Goal: Task Accomplishment & Management: Manage account settings

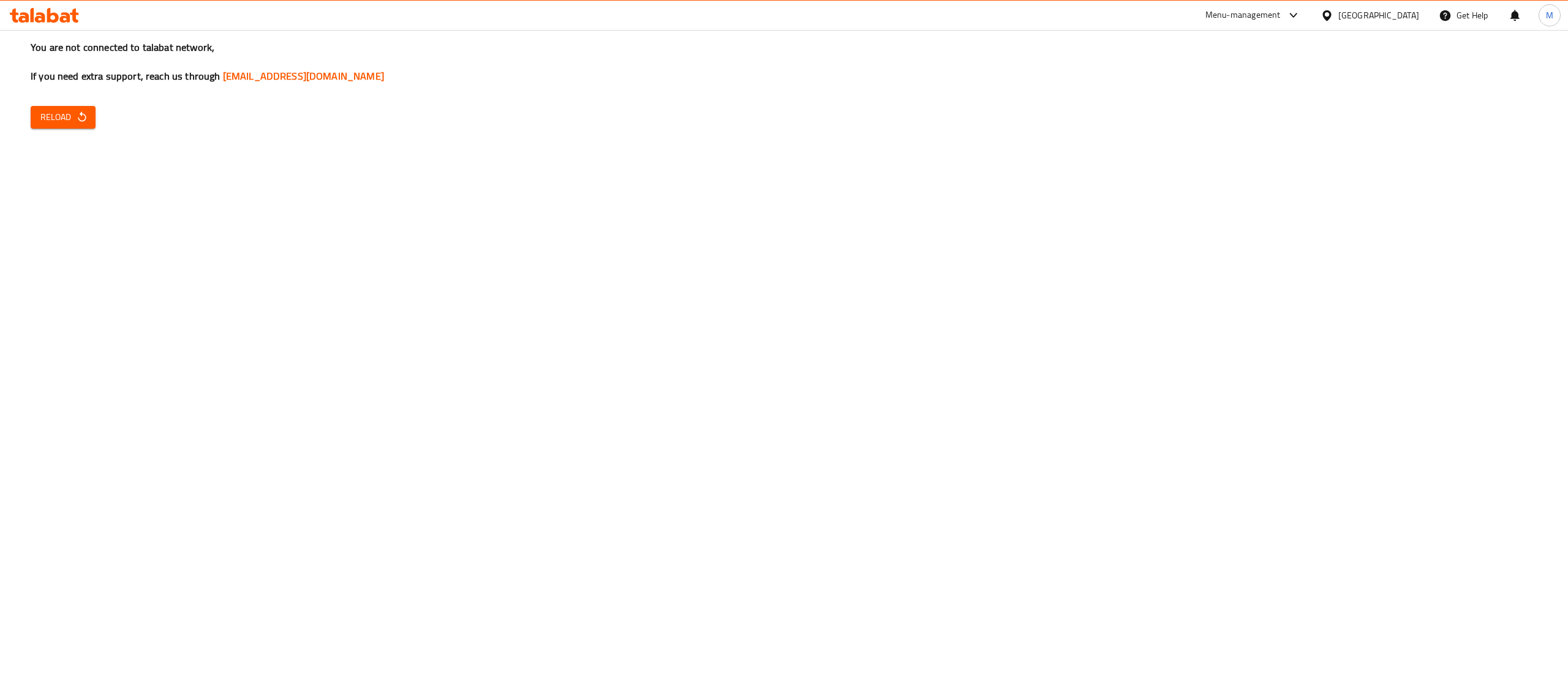
drag, startPoint x: 55, startPoint y: 23, endPoint x: 37, endPoint y: 24, distance: 18.0
click at [55, 23] on div at bounding box center [44, 15] width 89 height 24
click at [47, 13] on icon at bounding box center [44, 15] width 69 height 15
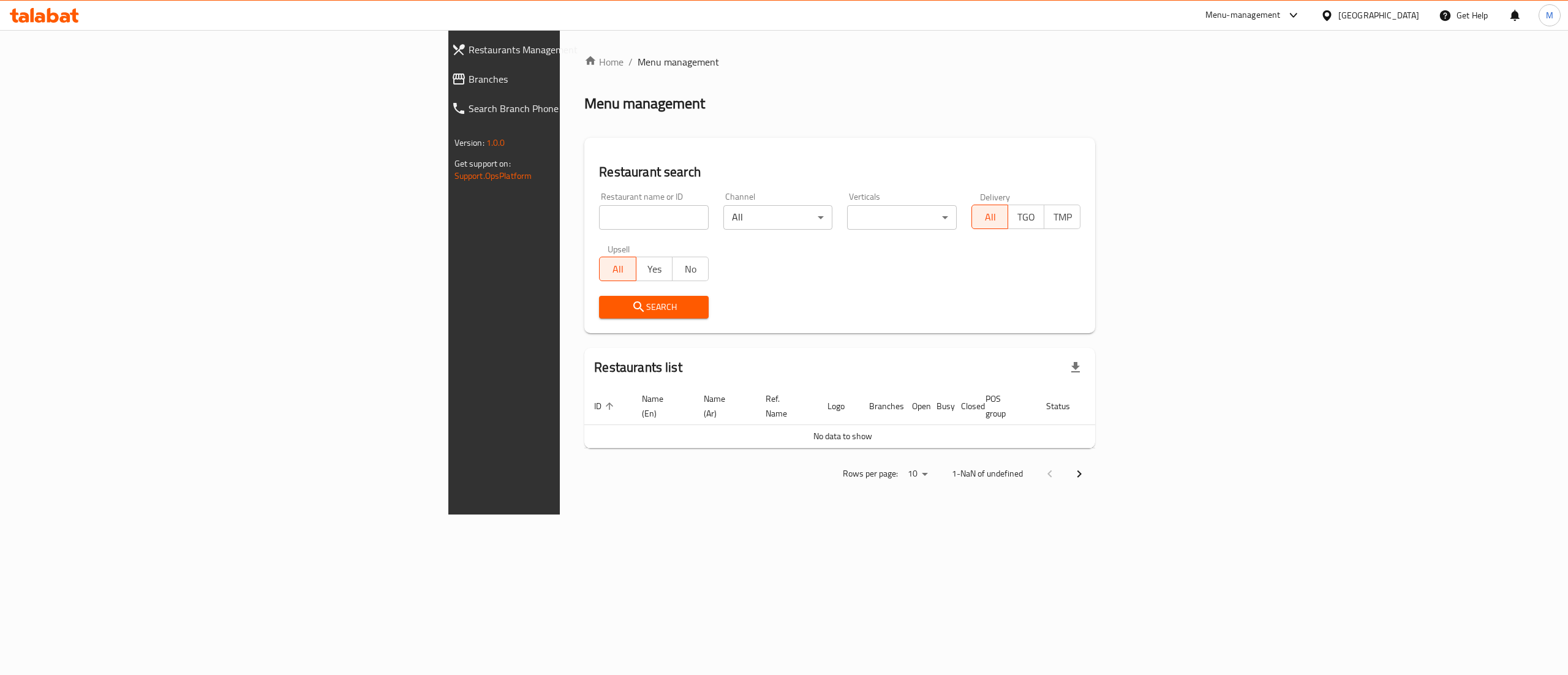
click at [599, 221] on input "search" at bounding box center [654, 217] width 109 height 24
type input "blaban"
click button "Search" at bounding box center [654, 307] width 109 height 22
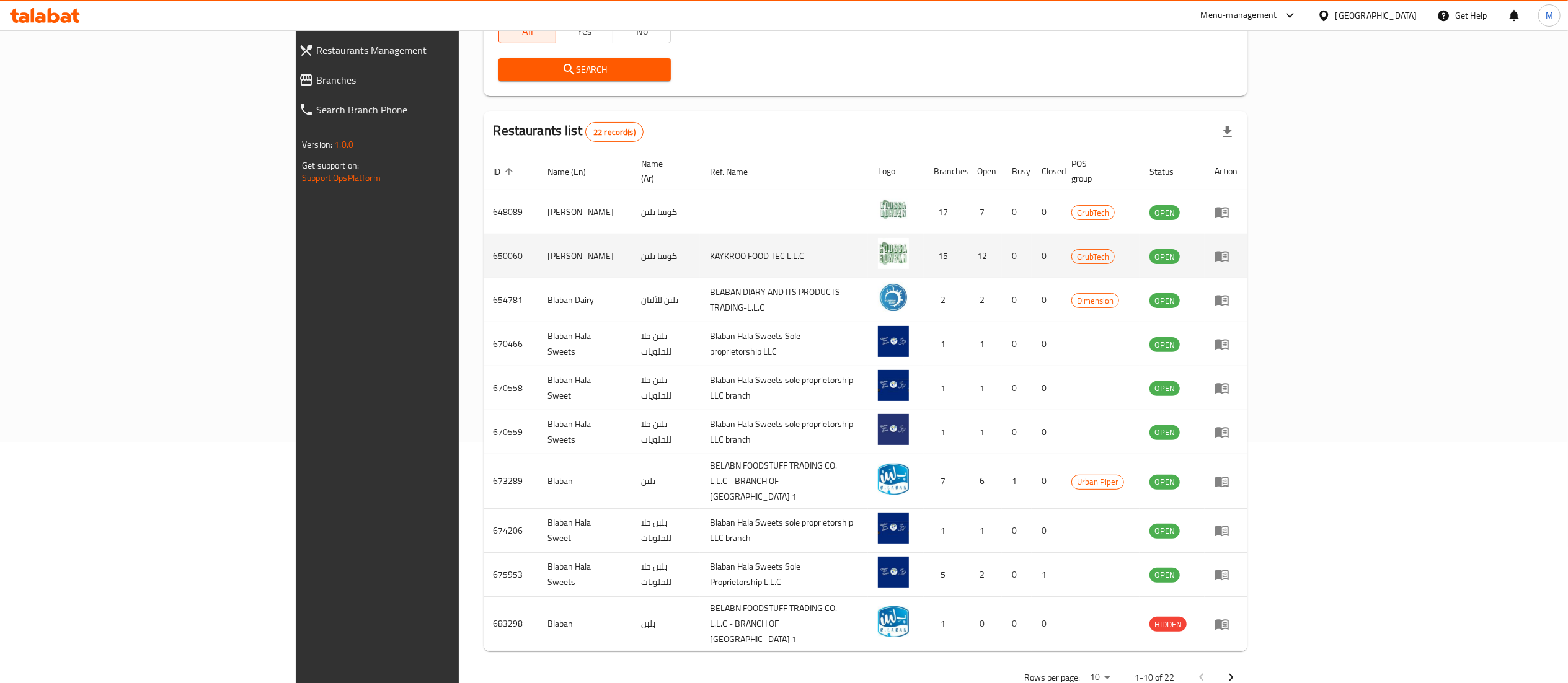
scroll to position [242, 0]
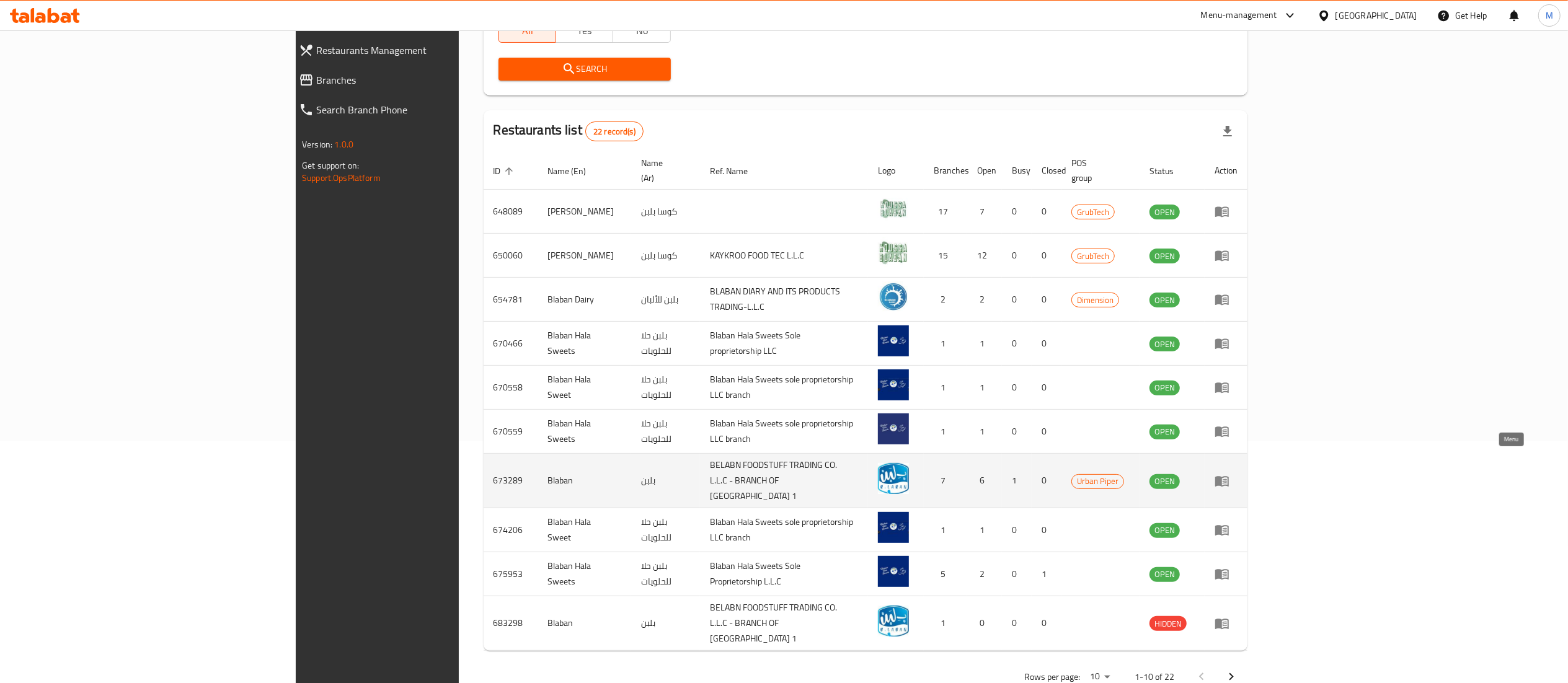
click at [1229, 476] on icon "enhanced table" at bounding box center [1222, 481] width 14 height 10
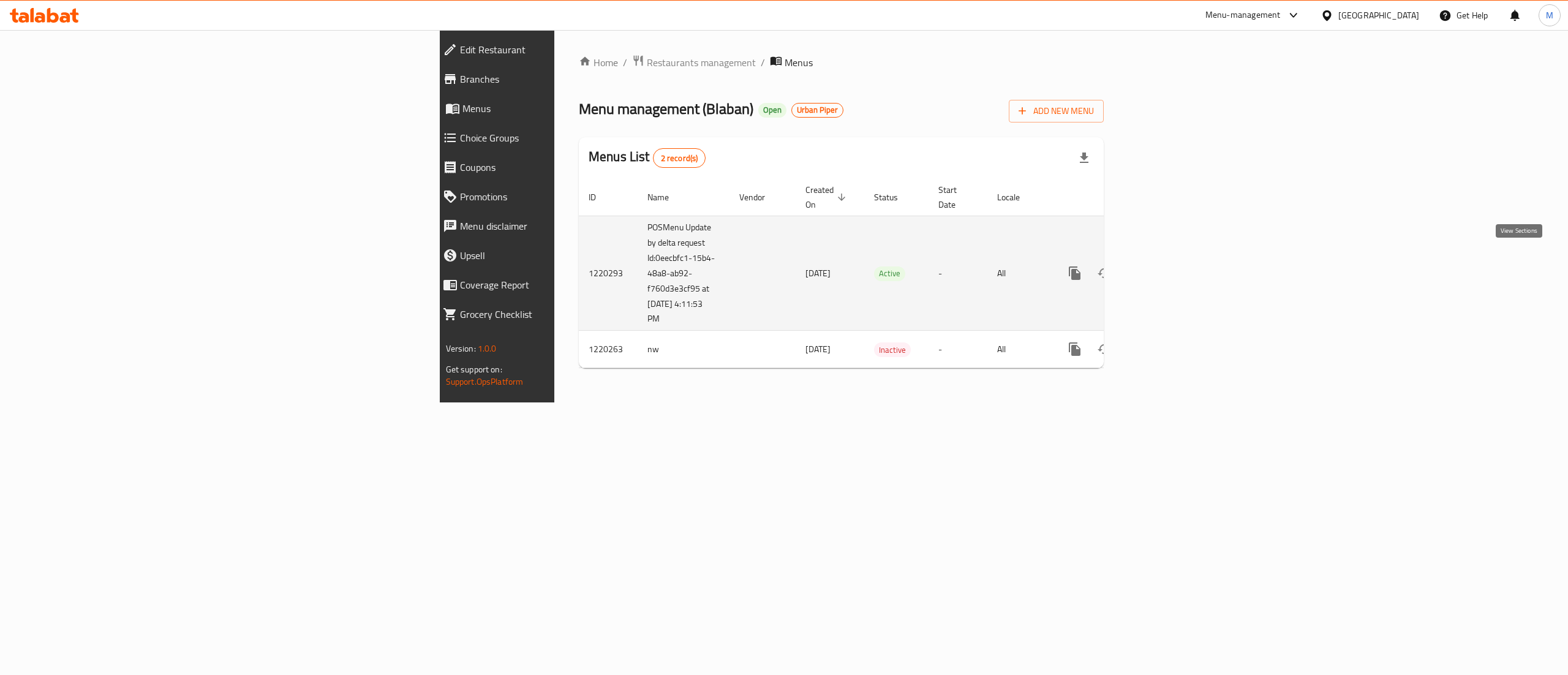
click at [1171, 266] on icon "enhanced table" at bounding box center [1163, 273] width 15 height 15
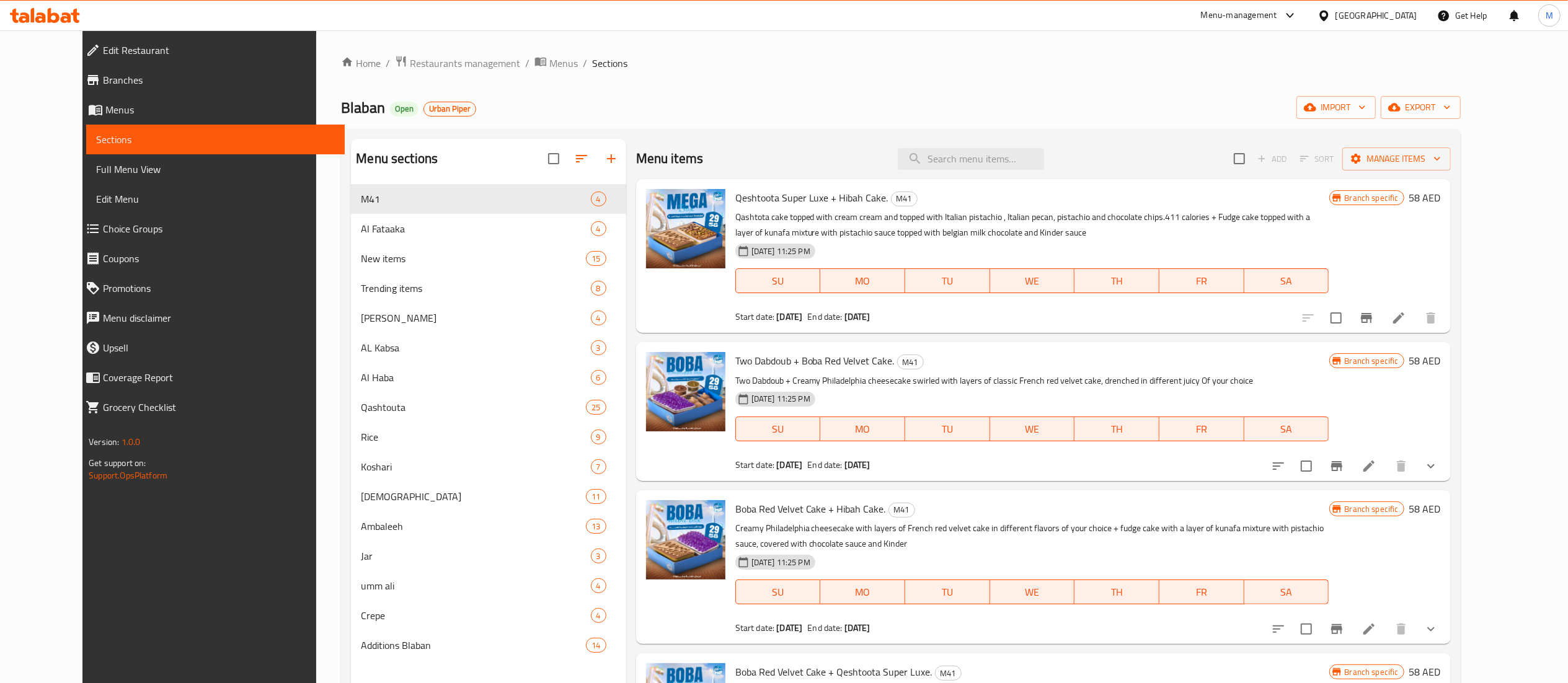
click at [96, 175] on span "Full Menu View" at bounding box center [215, 169] width 238 height 15
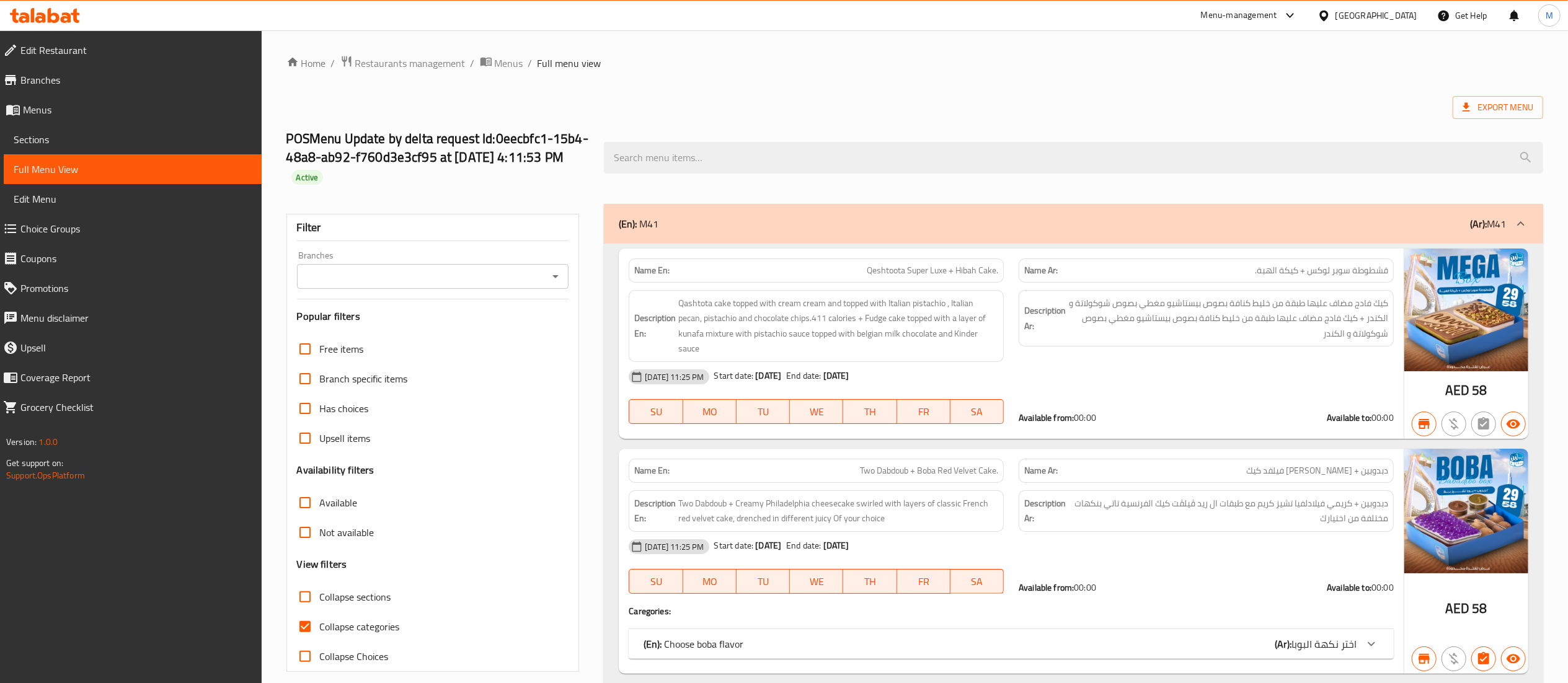
click at [39, 140] on span "Sections" at bounding box center [133, 139] width 238 height 15
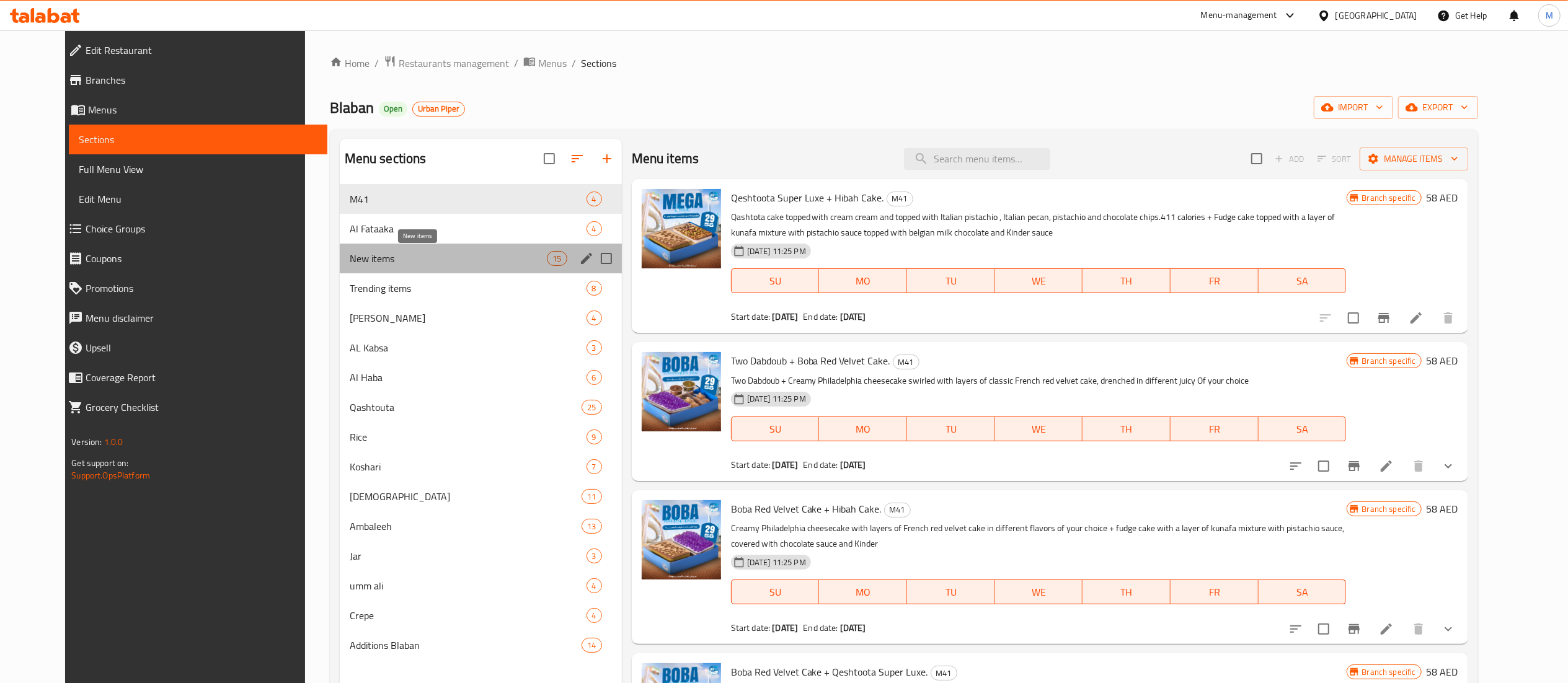
click at [428, 264] on span "New items" at bounding box center [448, 258] width 198 height 15
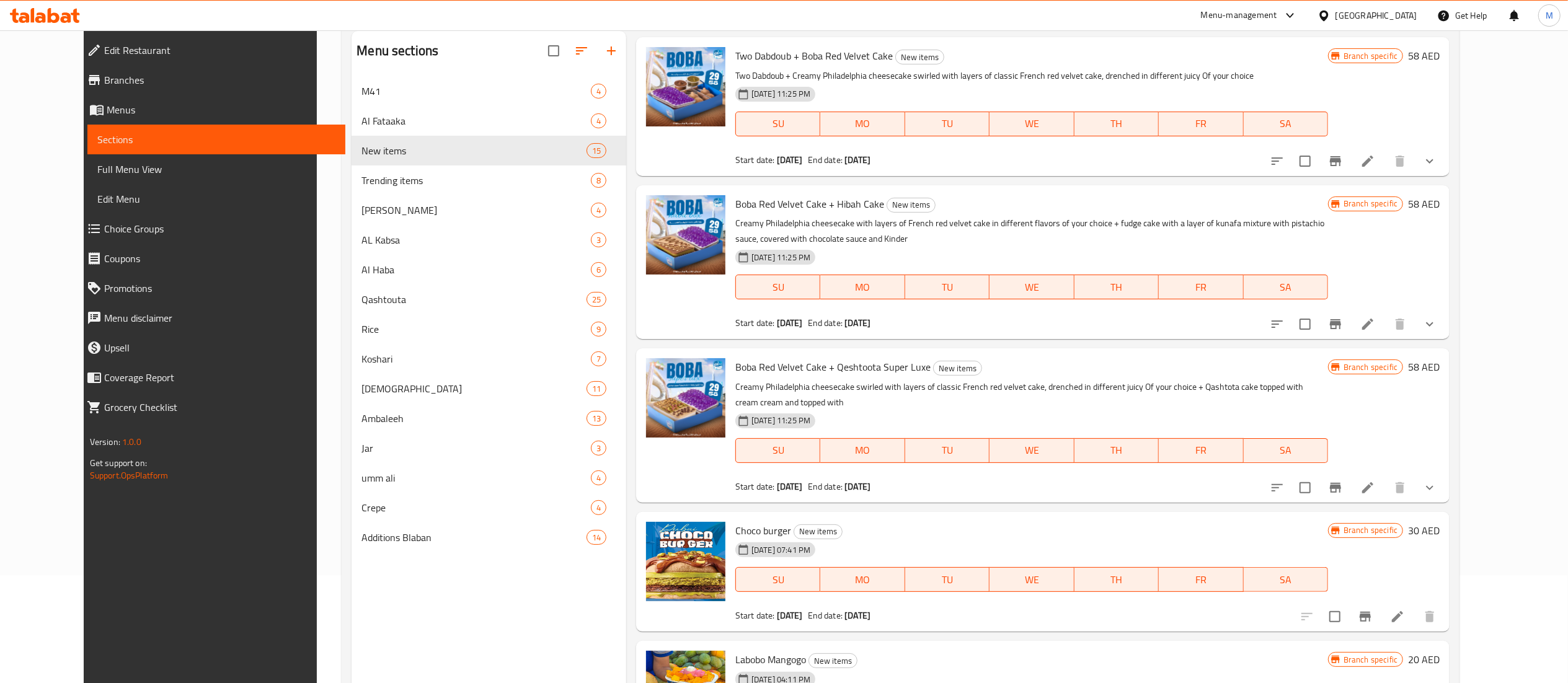
scroll to position [174, 0]
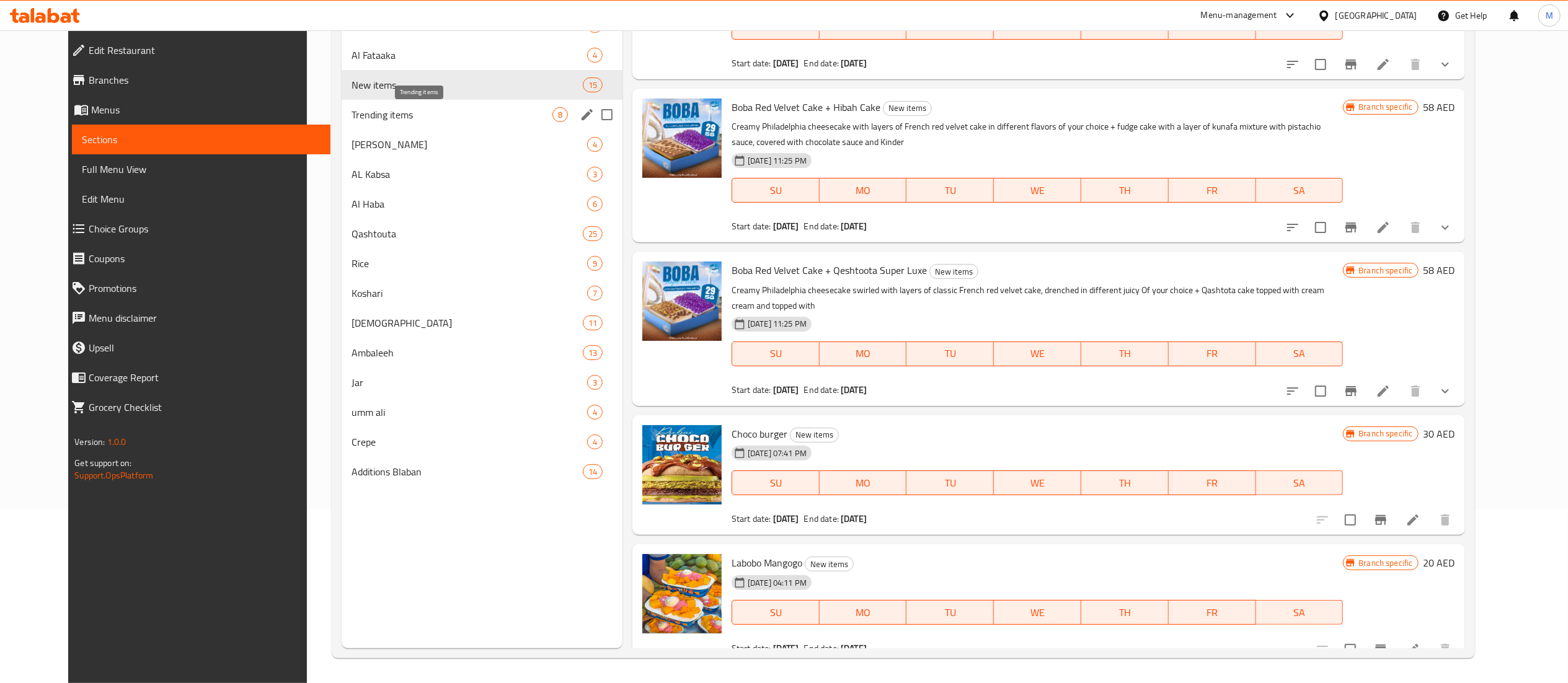
click at [432, 118] on span "Trending items" at bounding box center [452, 114] width 201 height 15
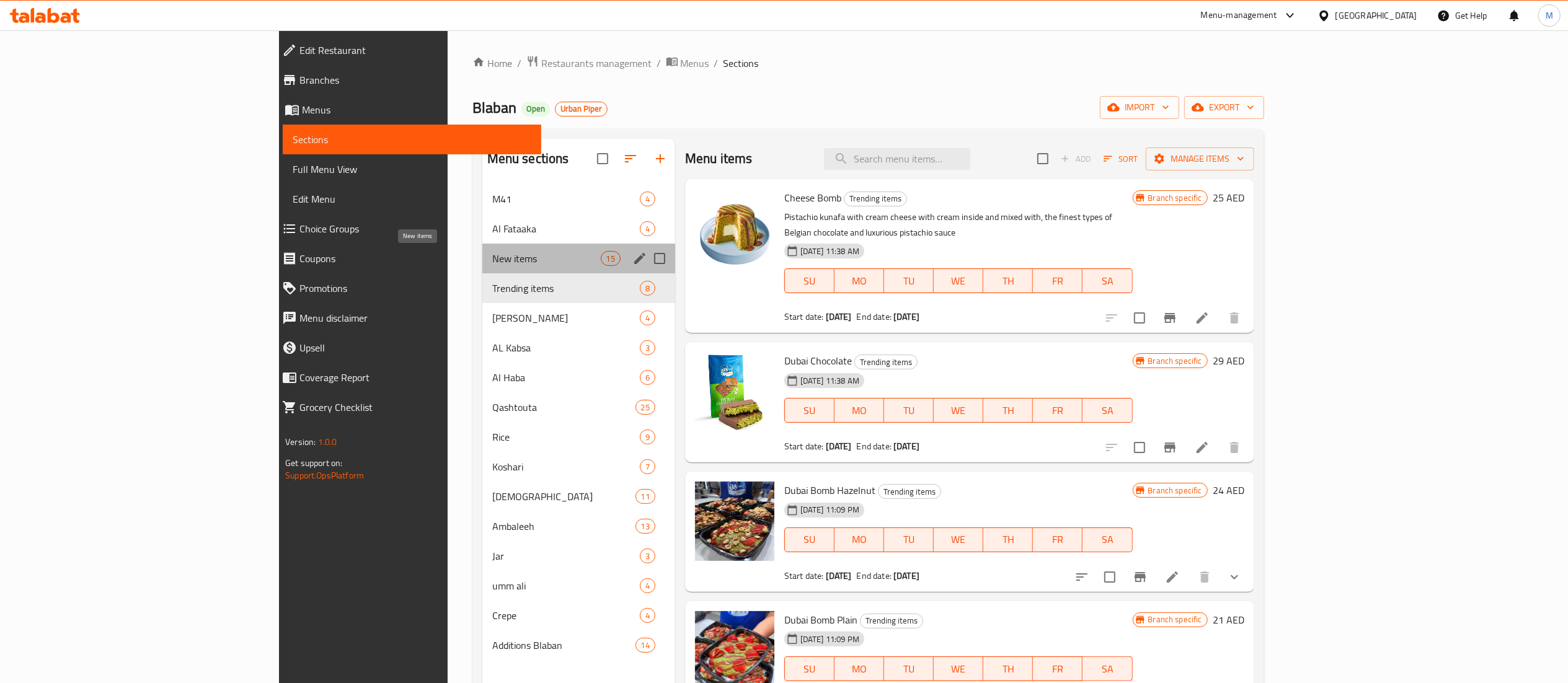
click at [492, 253] on span "New items" at bounding box center [547, 258] width 109 height 15
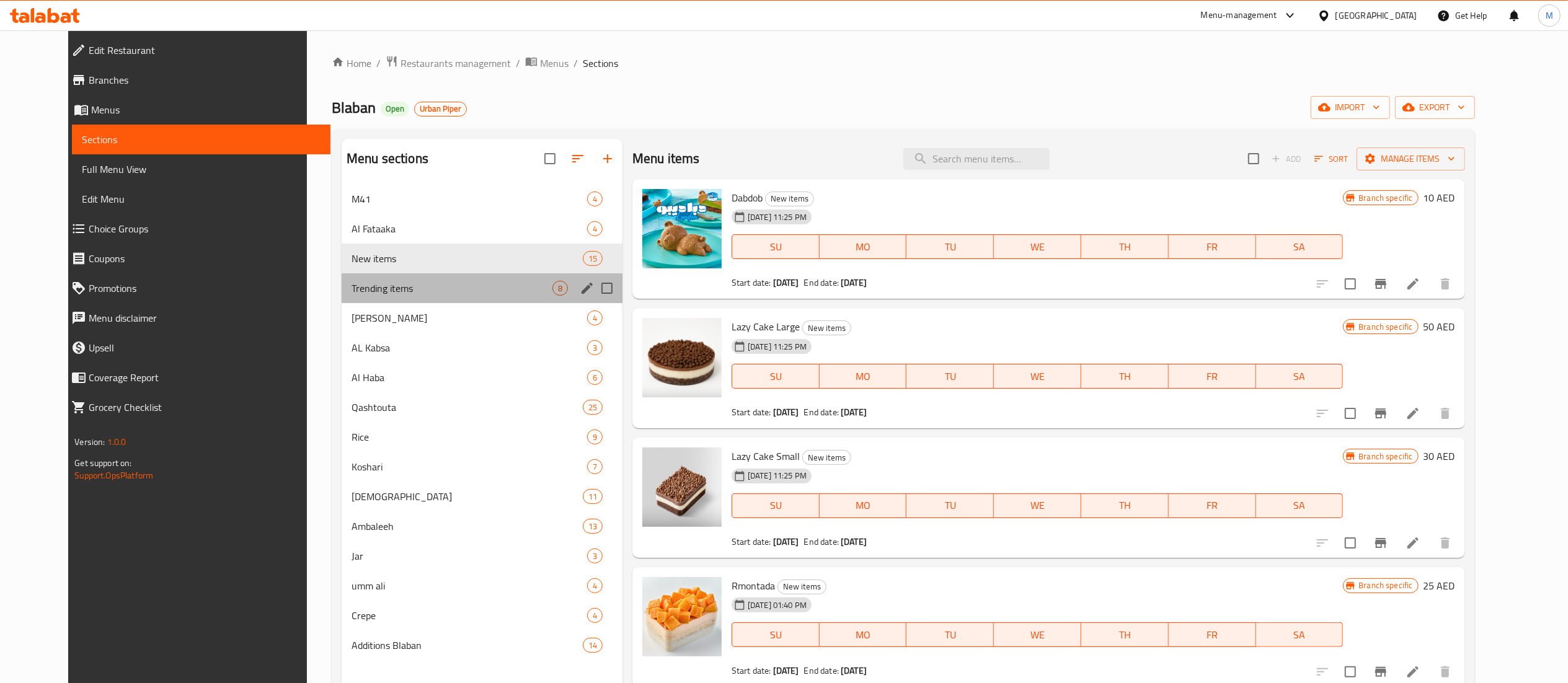
click at [435, 277] on div "Trending items 8" at bounding box center [482, 288] width 281 height 30
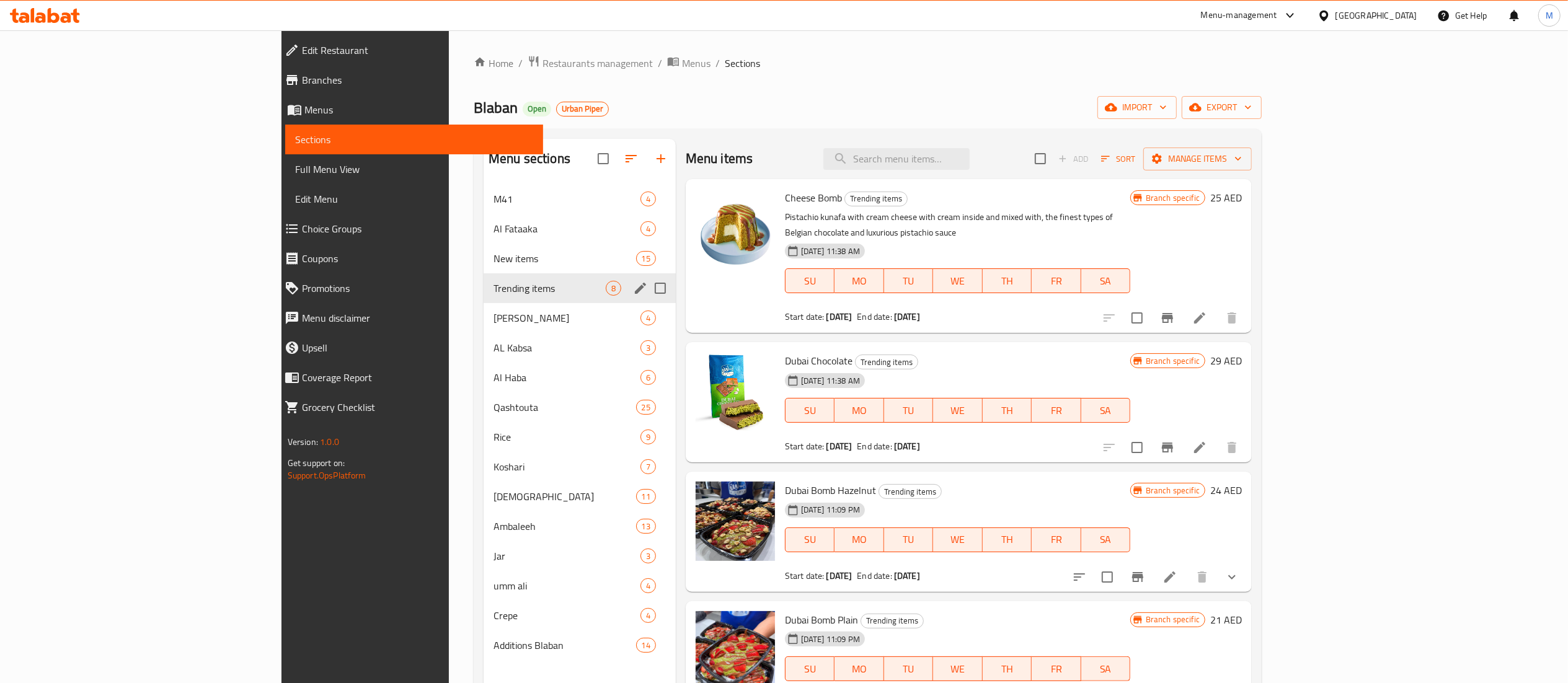
scroll to position [124, 0]
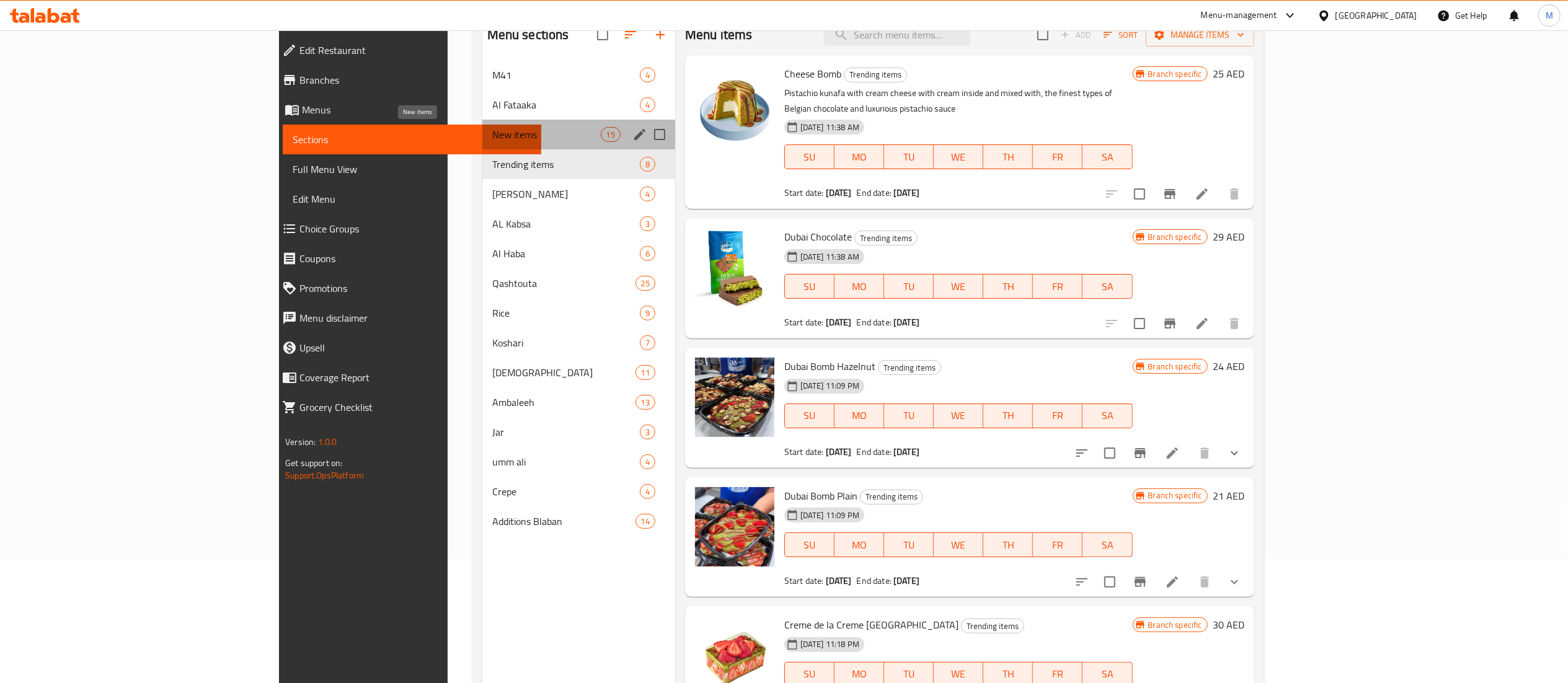
click at [492, 131] on span "New items" at bounding box center [547, 134] width 109 height 15
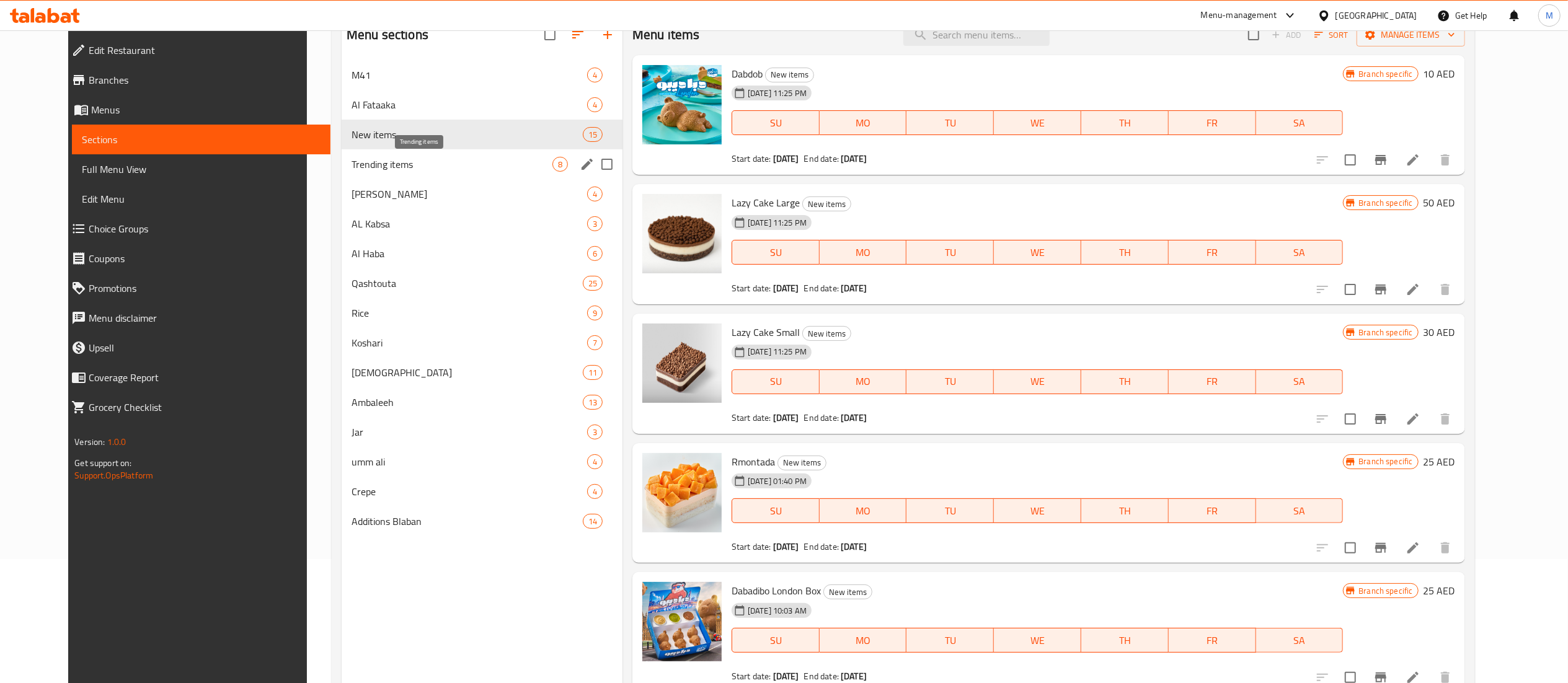
click at [485, 170] on span "Trending items" at bounding box center [452, 164] width 201 height 15
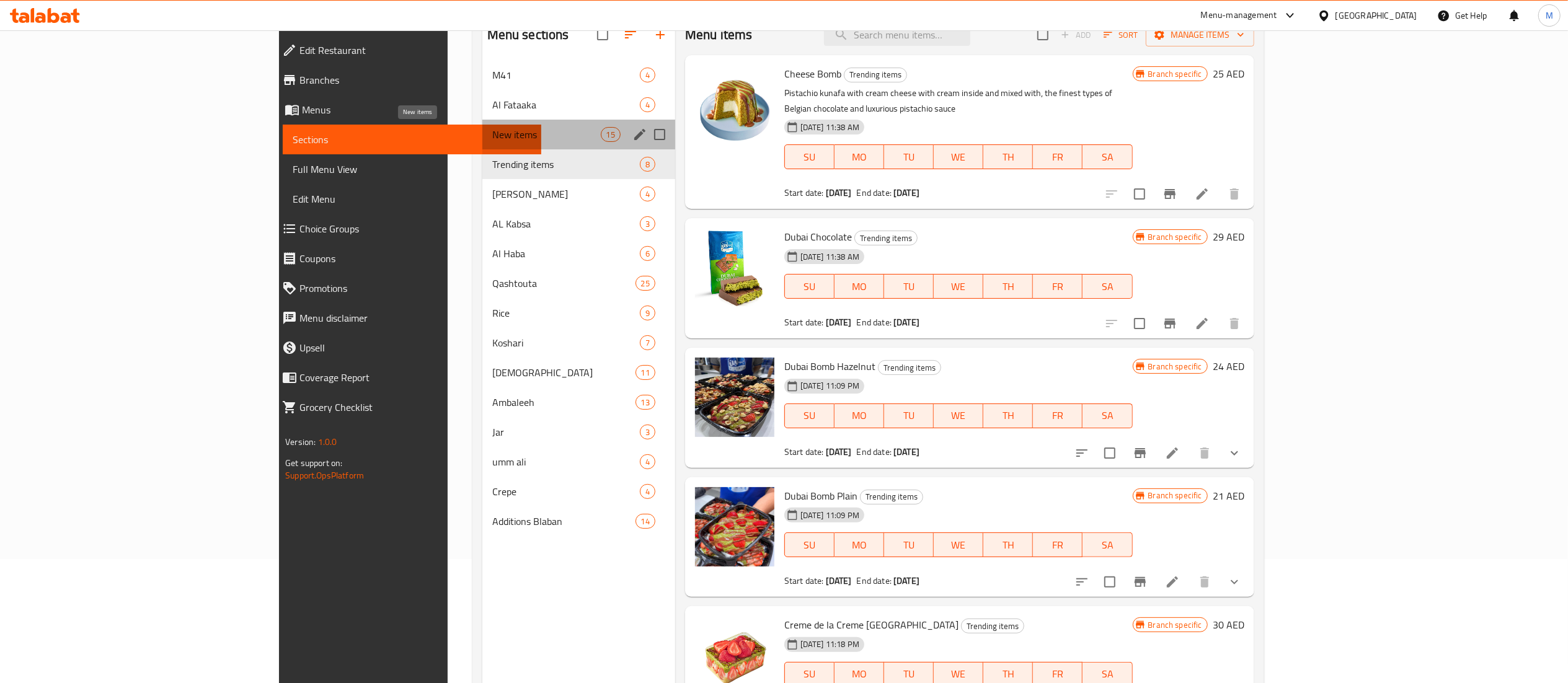
click at [492, 138] on span "New items" at bounding box center [547, 134] width 109 height 15
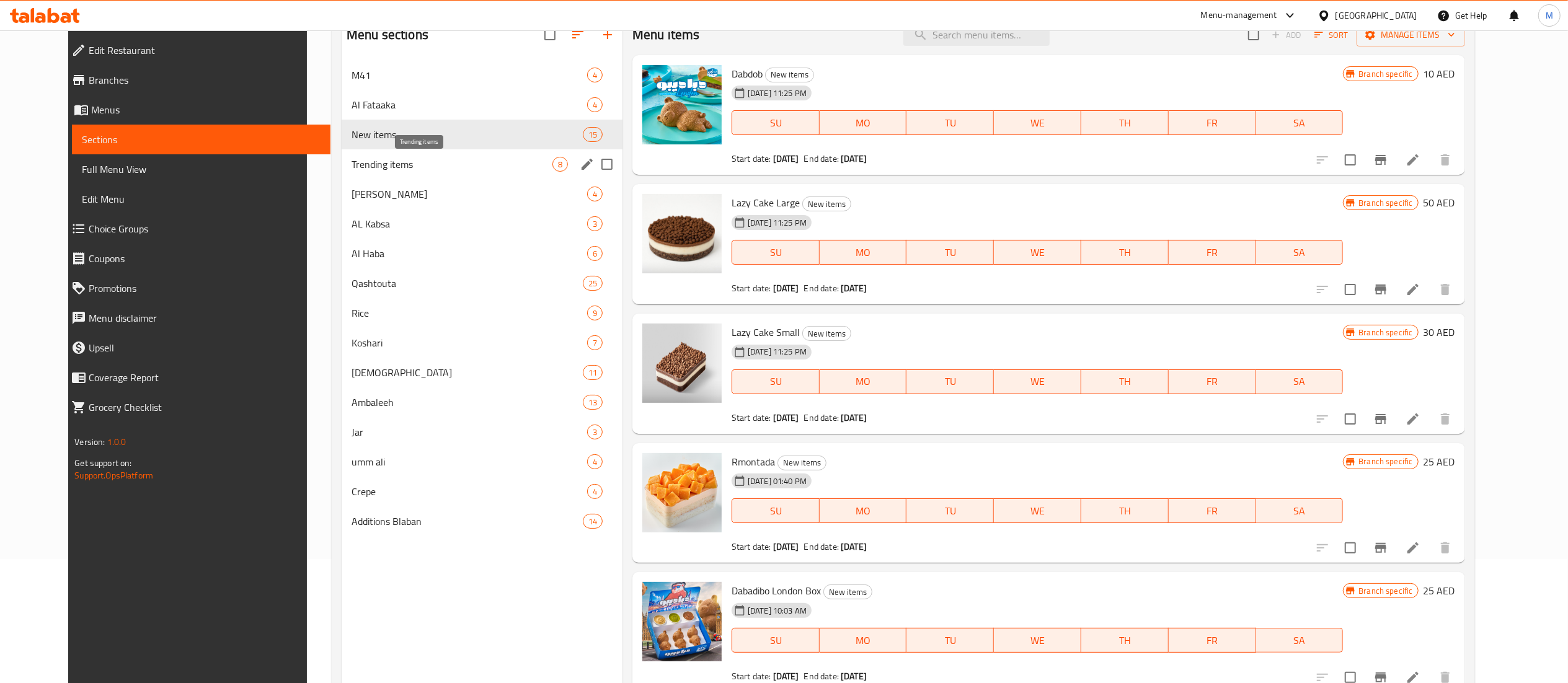
click at [429, 162] on span "Trending items" at bounding box center [452, 164] width 201 height 15
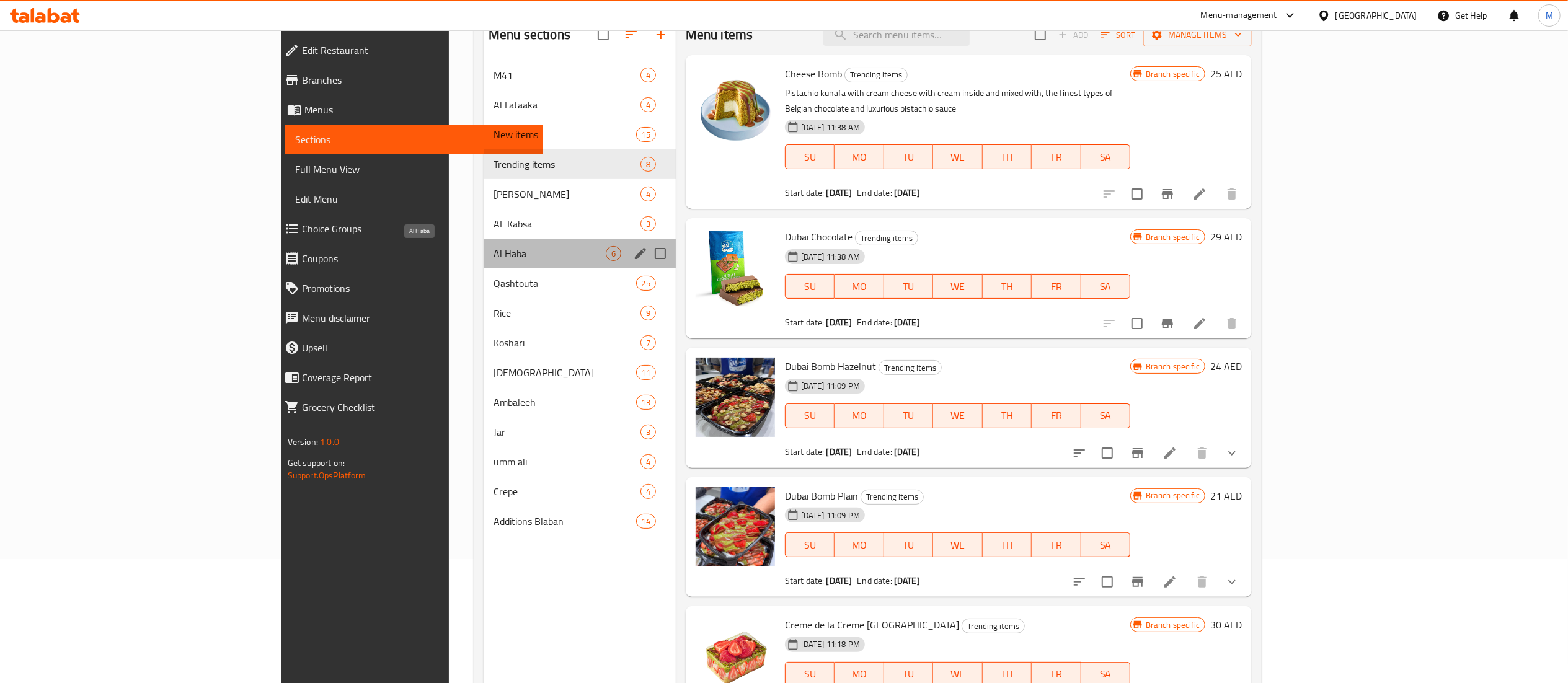
click at [494, 250] on span "Al Haba" at bounding box center [549, 253] width 112 height 15
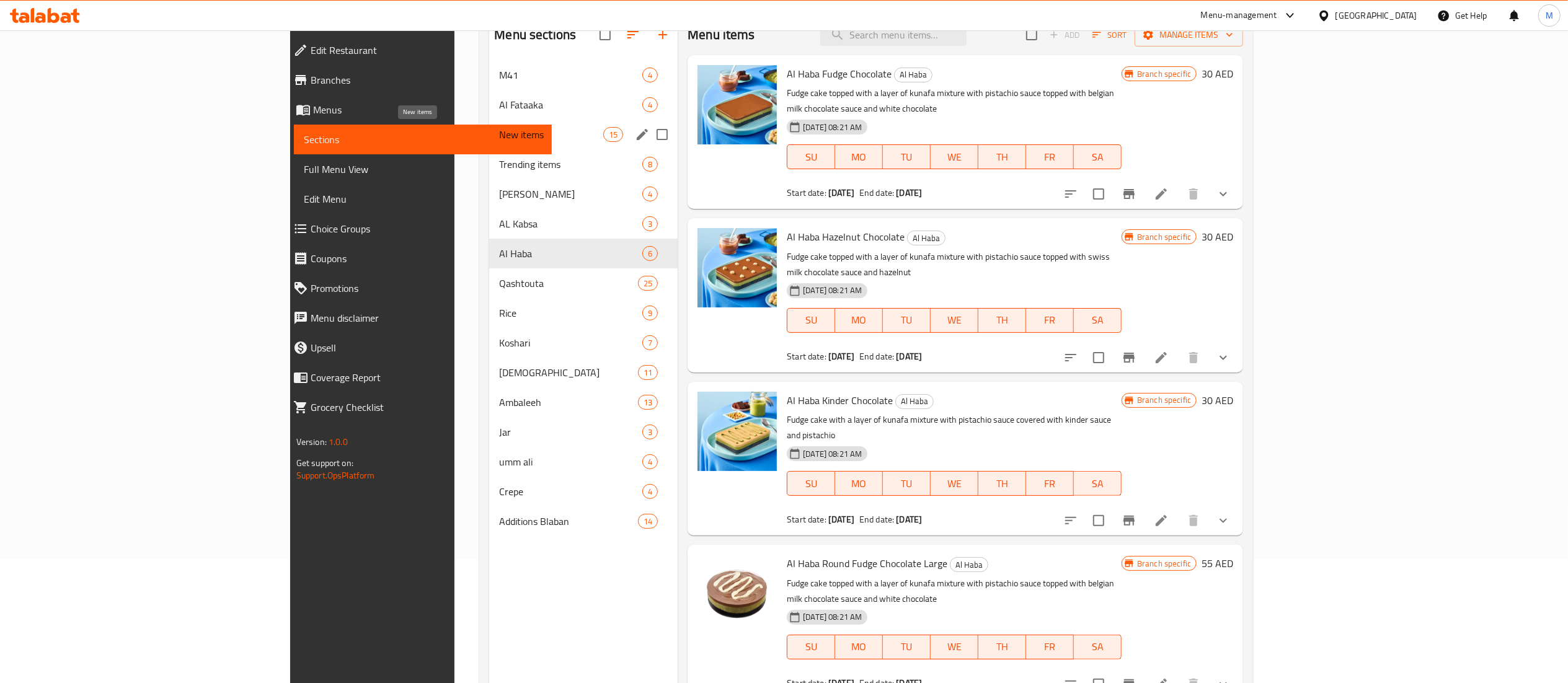
click at [499, 131] on span "New items" at bounding box center [551, 134] width 104 height 15
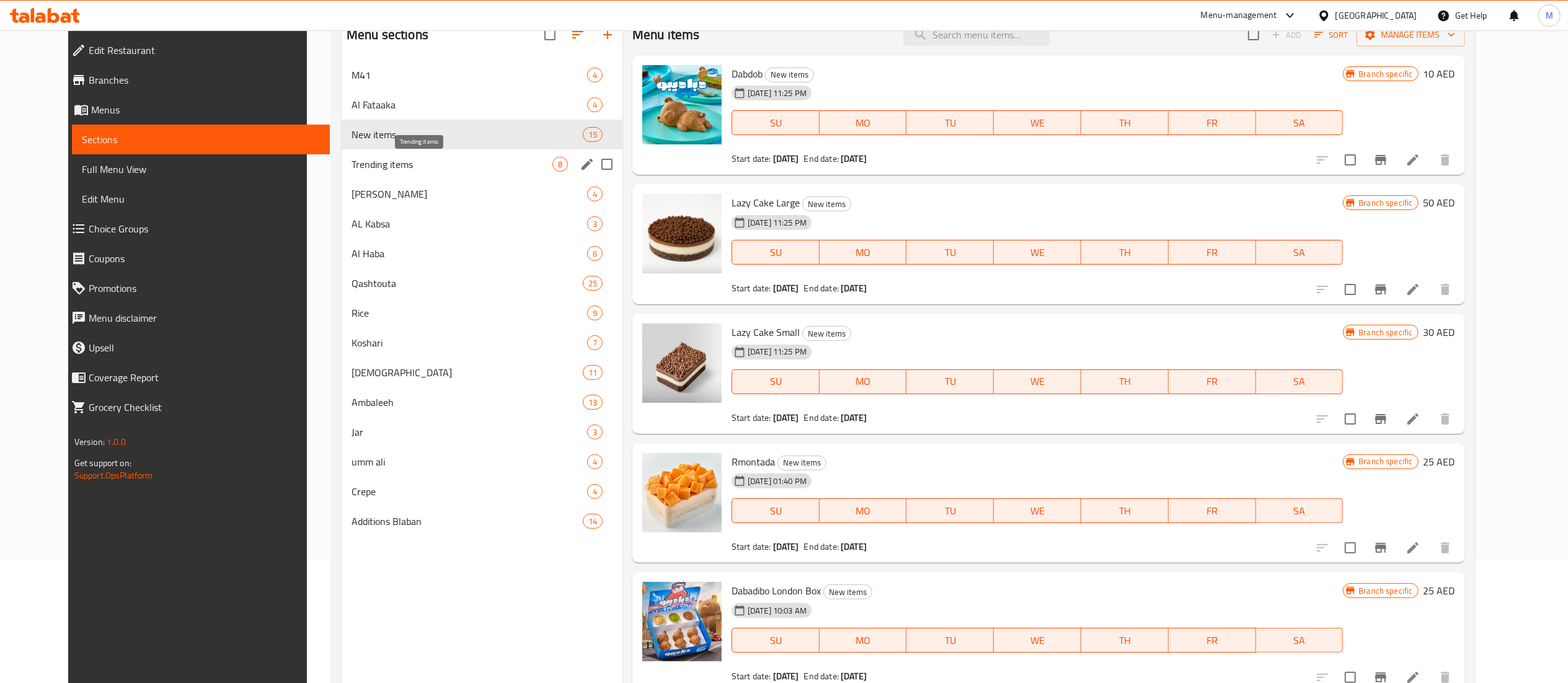
click at [406, 168] on span "Trending items" at bounding box center [452, 164] width 201 height 15
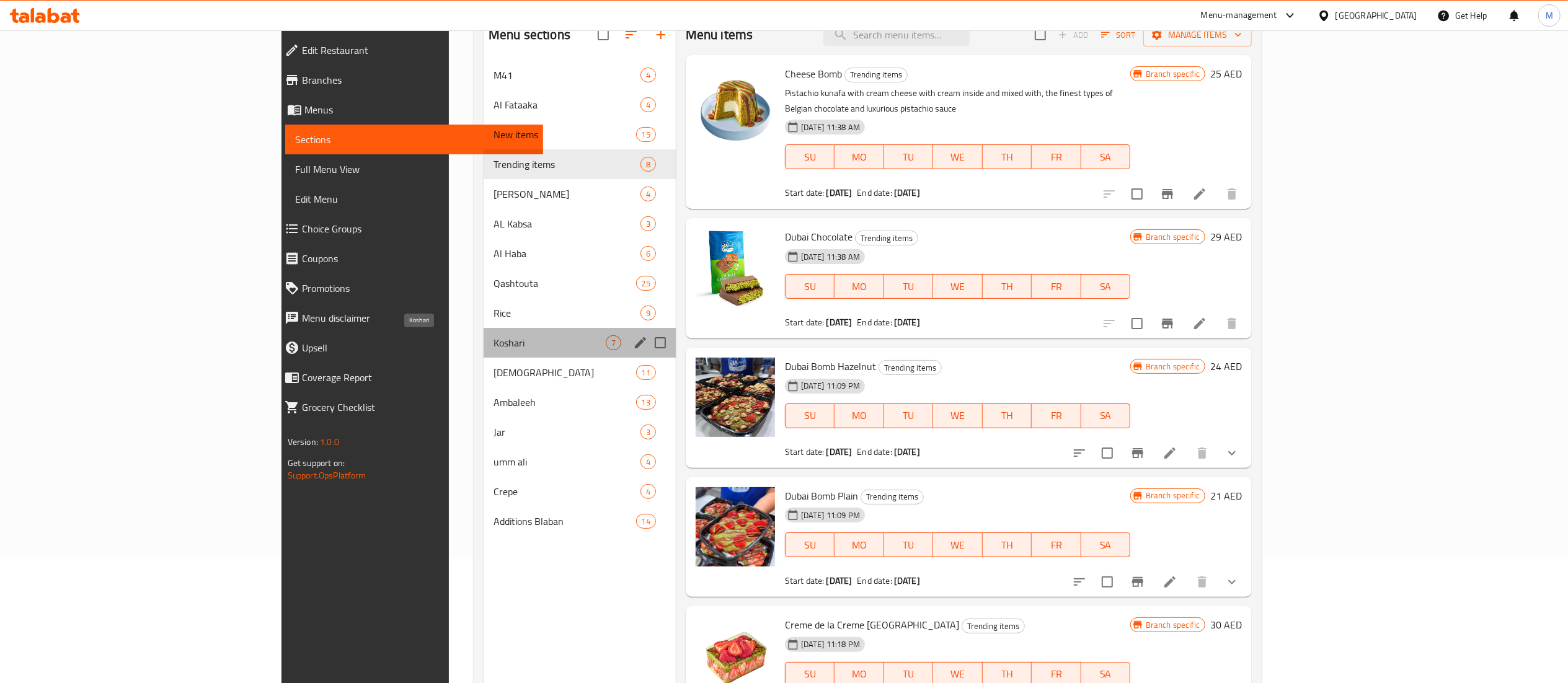
click at [494, 348] on span "Koshari" at bounding box center [549, 342] width 112 height 15
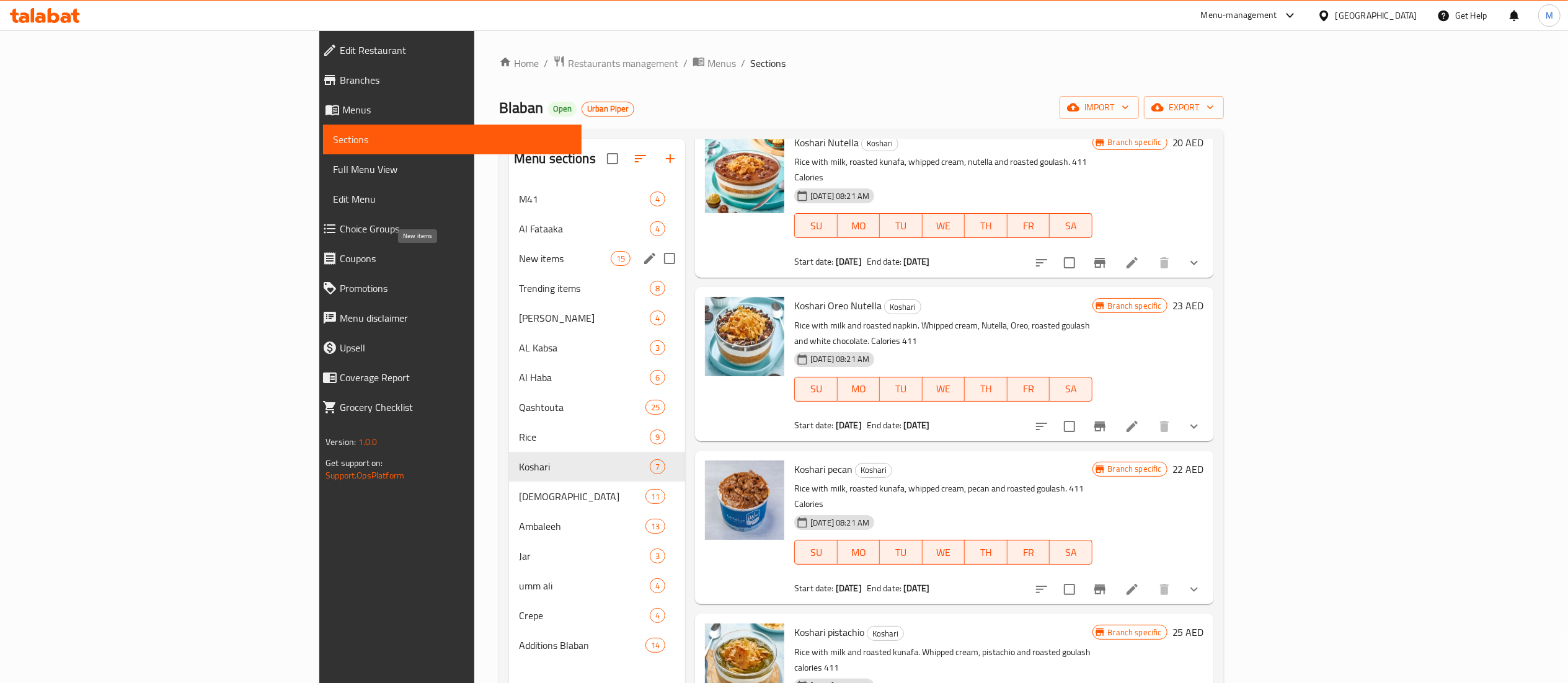
click at [519, 258] on span "New items" at bounding box center [565, 258] width 92 height 15
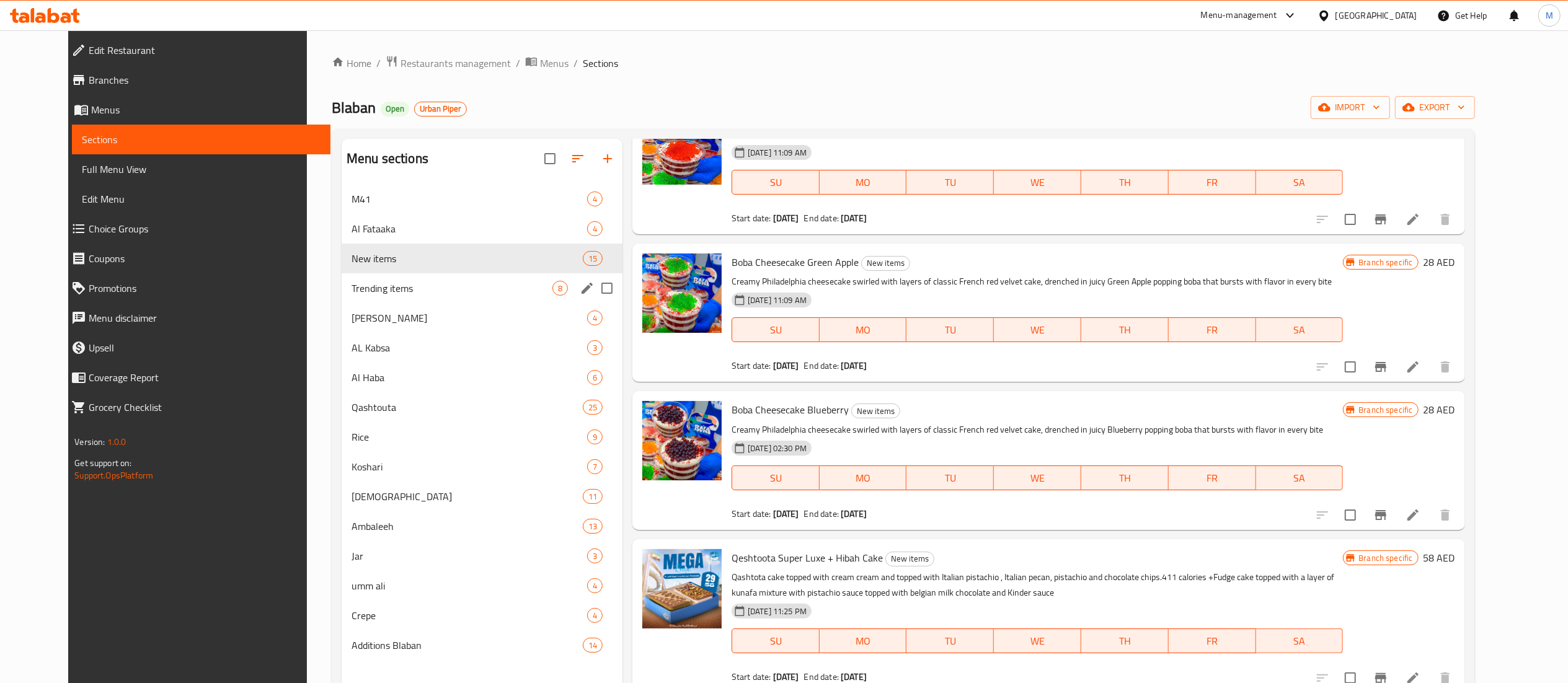
drag, startPoint x: 433, startPoint y: 285, endPoint x: 445, endPoint y: 280, distance: 13.0
click at [435, 283] on span "Trending items" at bounding box center [452, 288] width 201 height 15
